Goal: Task Accomplishment & Management: Complete application form

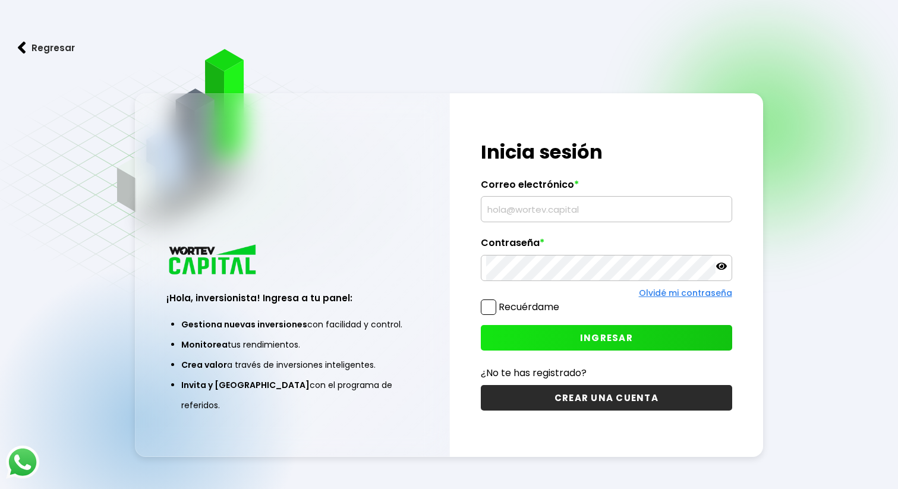
type input "[EMAIL_ADDRESS][DOMAIN_NAME]"
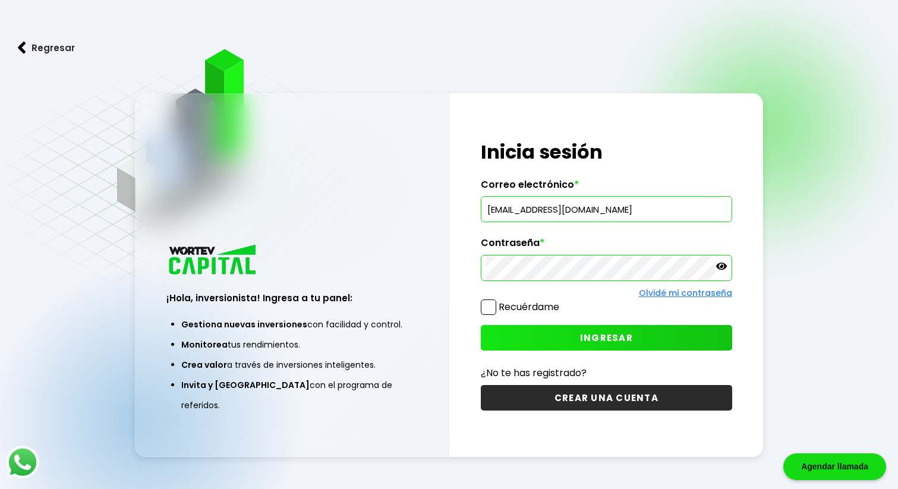
click at [56, 51] on button "Regresar" at bounding box center [46, 47] width 93 height 31
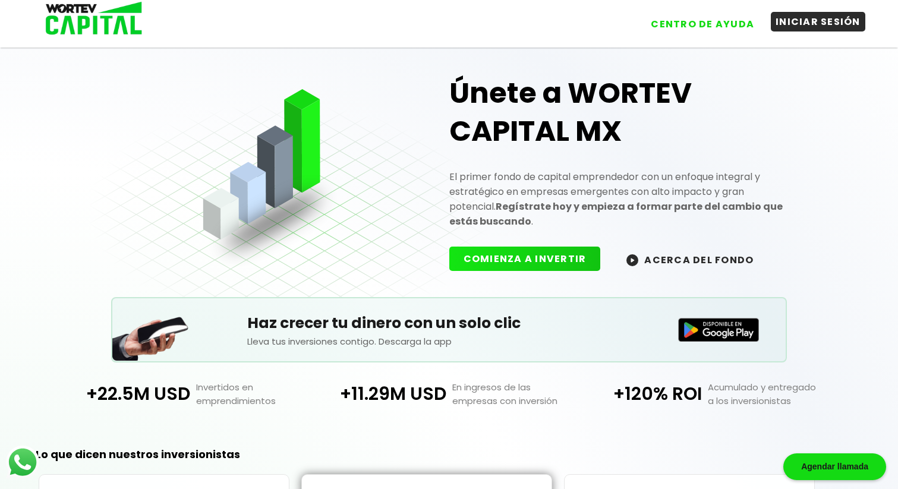
click at [803, 27] on button "INICIAR SESIÓN" at bounding box center [818, 22] width 94 height 20
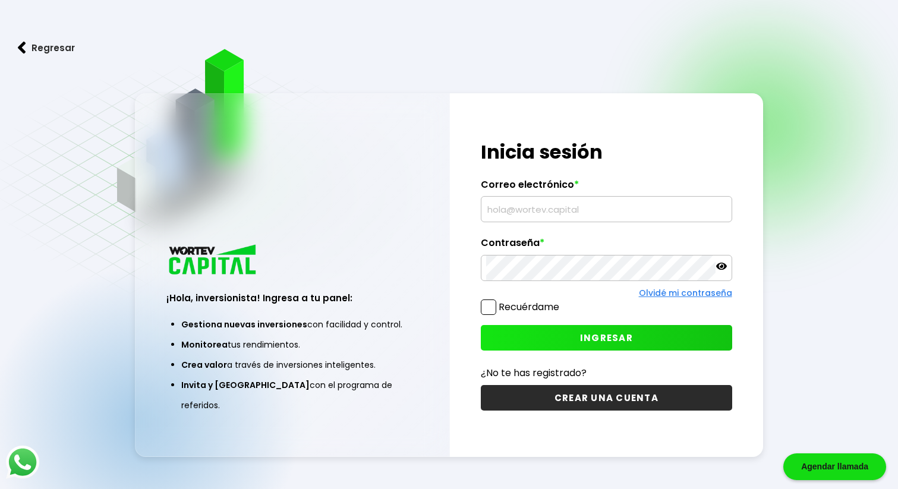
type input "[EMAIL_ADDRESS][DOMAIN_NAME]"
click at [622, 332] on span "INGRESAR" at bounding box center [606, 338] width 53 height 12
click at [57, 46] on button "Regresar" at bounding box center [46, 47] width 93 height 31
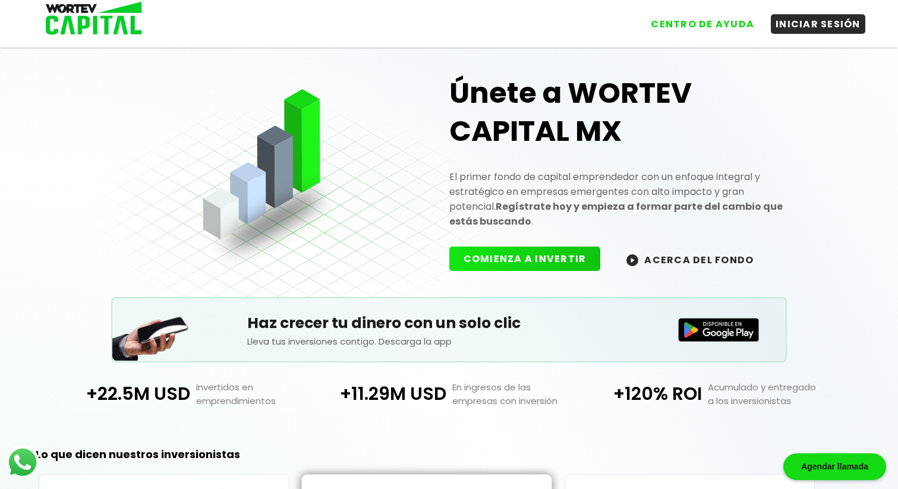
scroll to position [65, 0]
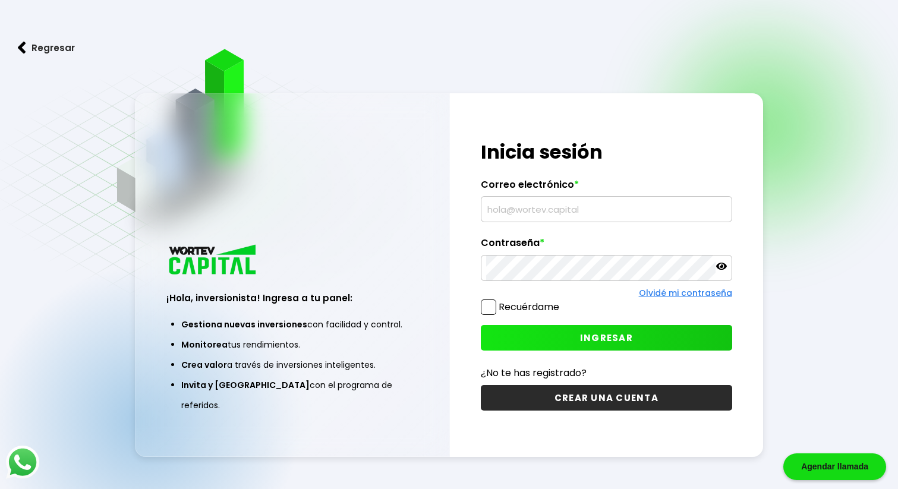
type input "[EMAIL_ADDRESS][DOMAIN_NAME]"
